Goal: Find specific page/section: Find specific page/section

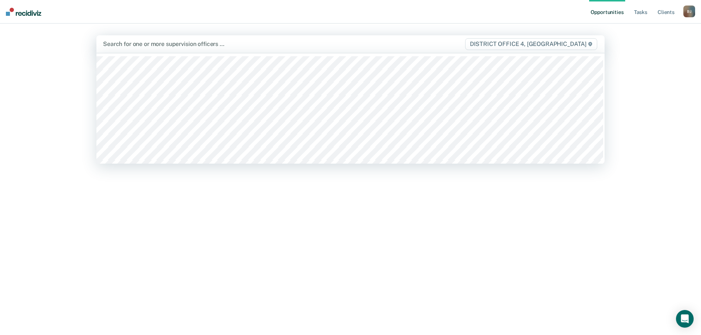
click at [165, 47] on div at bounding box center [276, 44] width 346 height 8
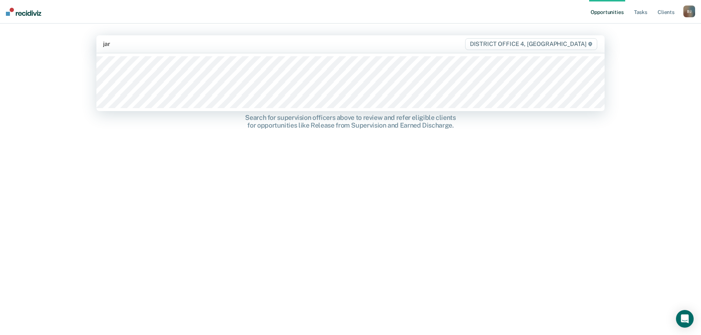
type input "jaro"
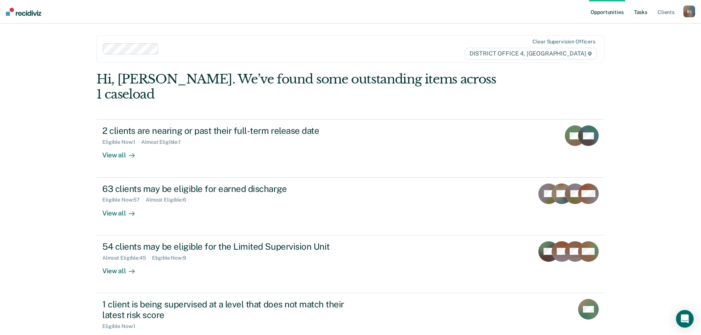
click at [641, 14] on link "Tasks" at bounding box center [640, 12] width 16 height 24
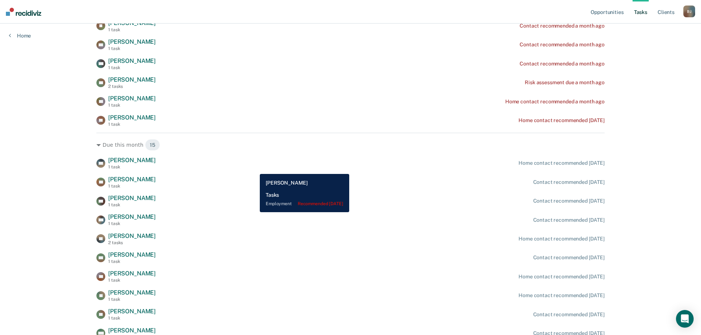
scroll to position [331, 0]
